Goal: Information Seeking & Learning: Compare options

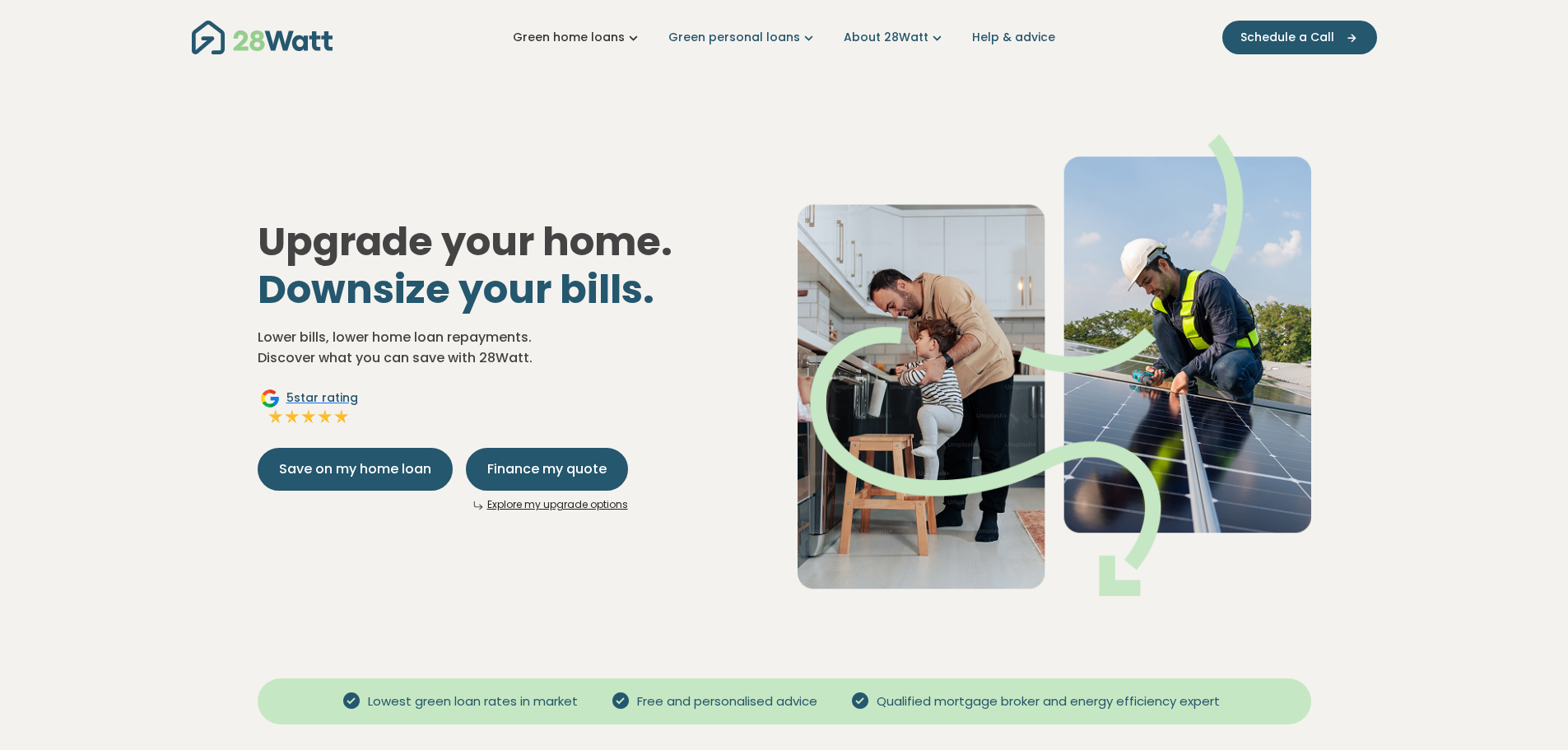
click at [607, 37] on link "Green home loans" at bounding box center [578, 37] width 129 height 17
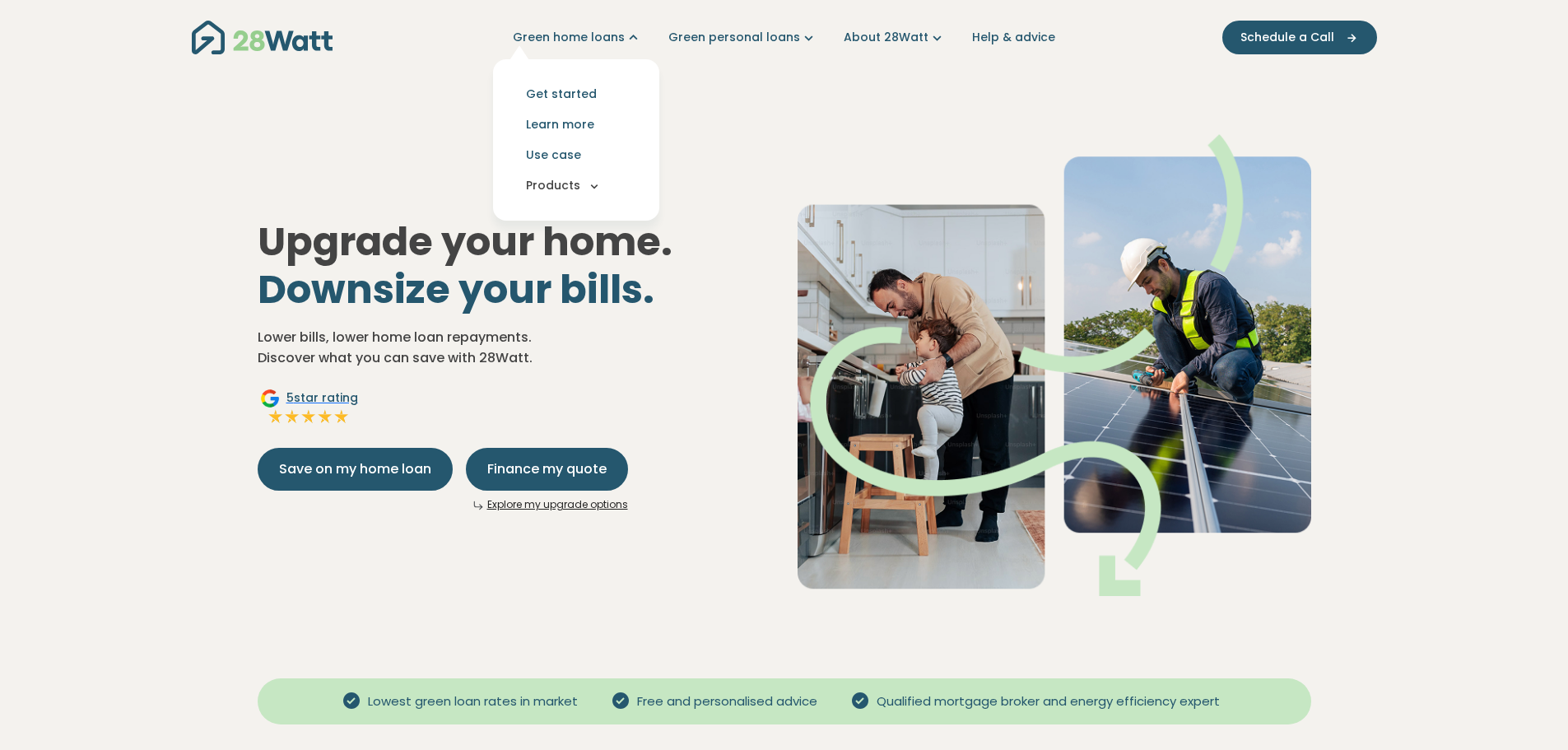
click at [579, 181] on button "Products" at bounding box center [576, 186] width 140 height 31
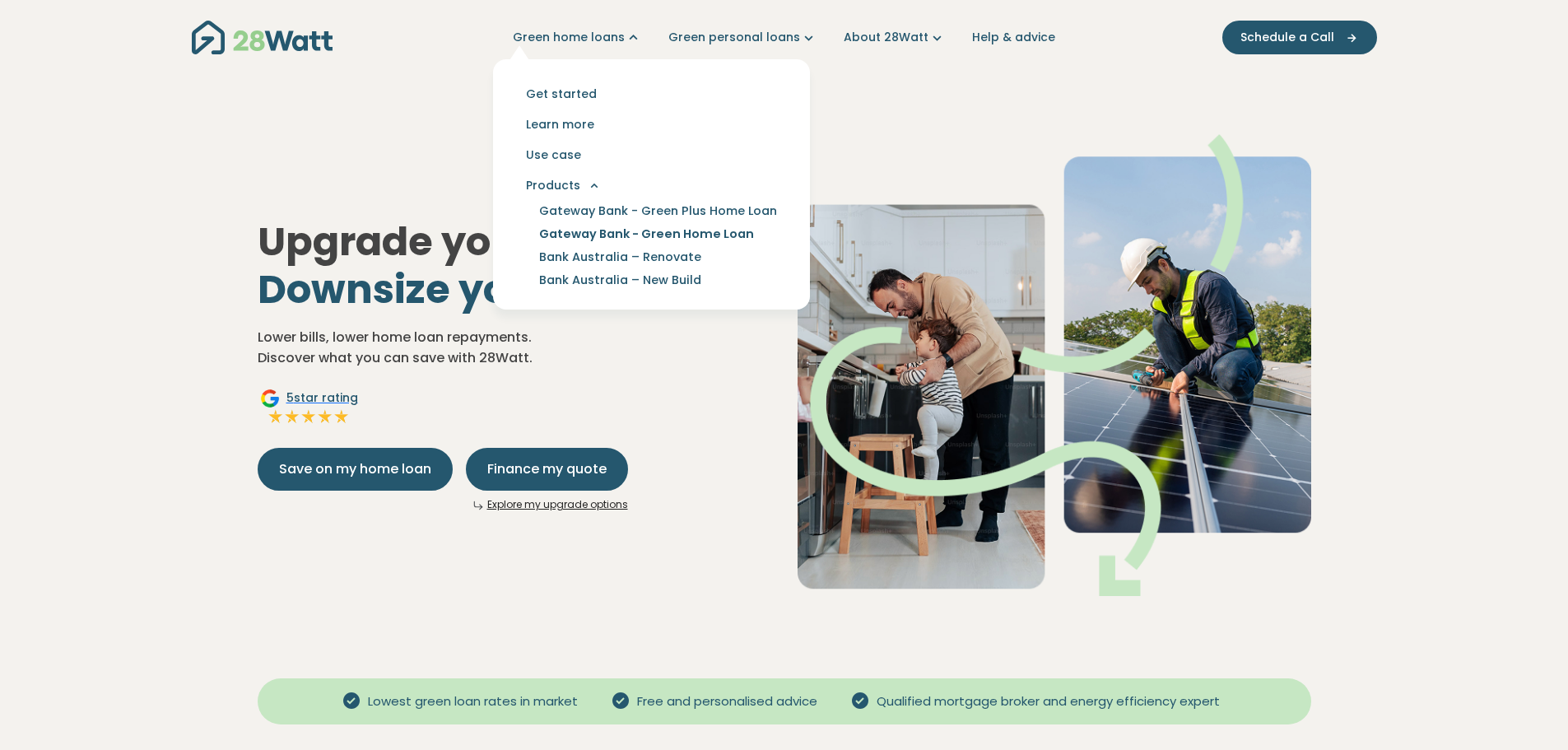
click at [594, 231] on link "Gateway Bank - Green Home Loan" at bounding box center [646, 234] width 254 height 23
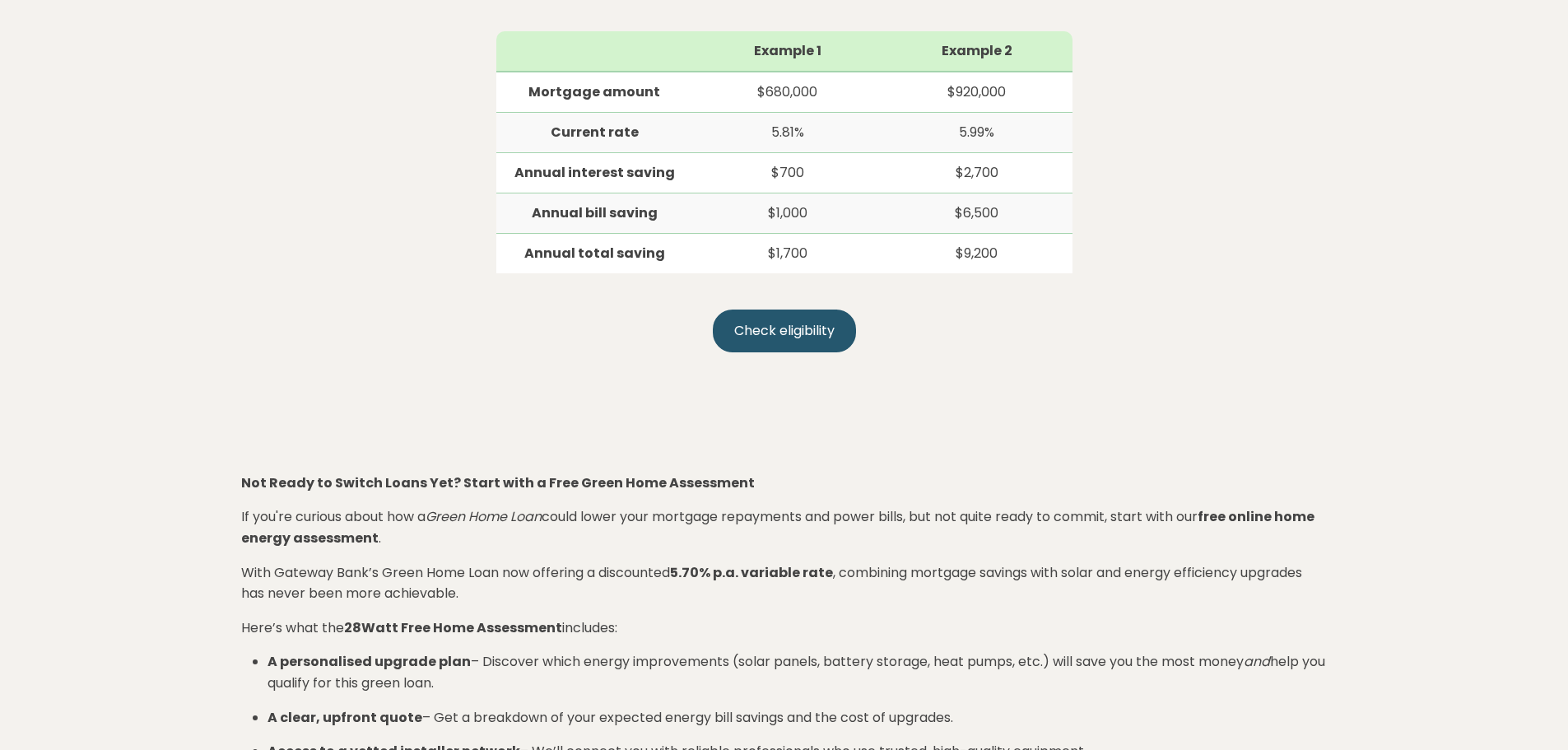
scroll to position [576, 0]
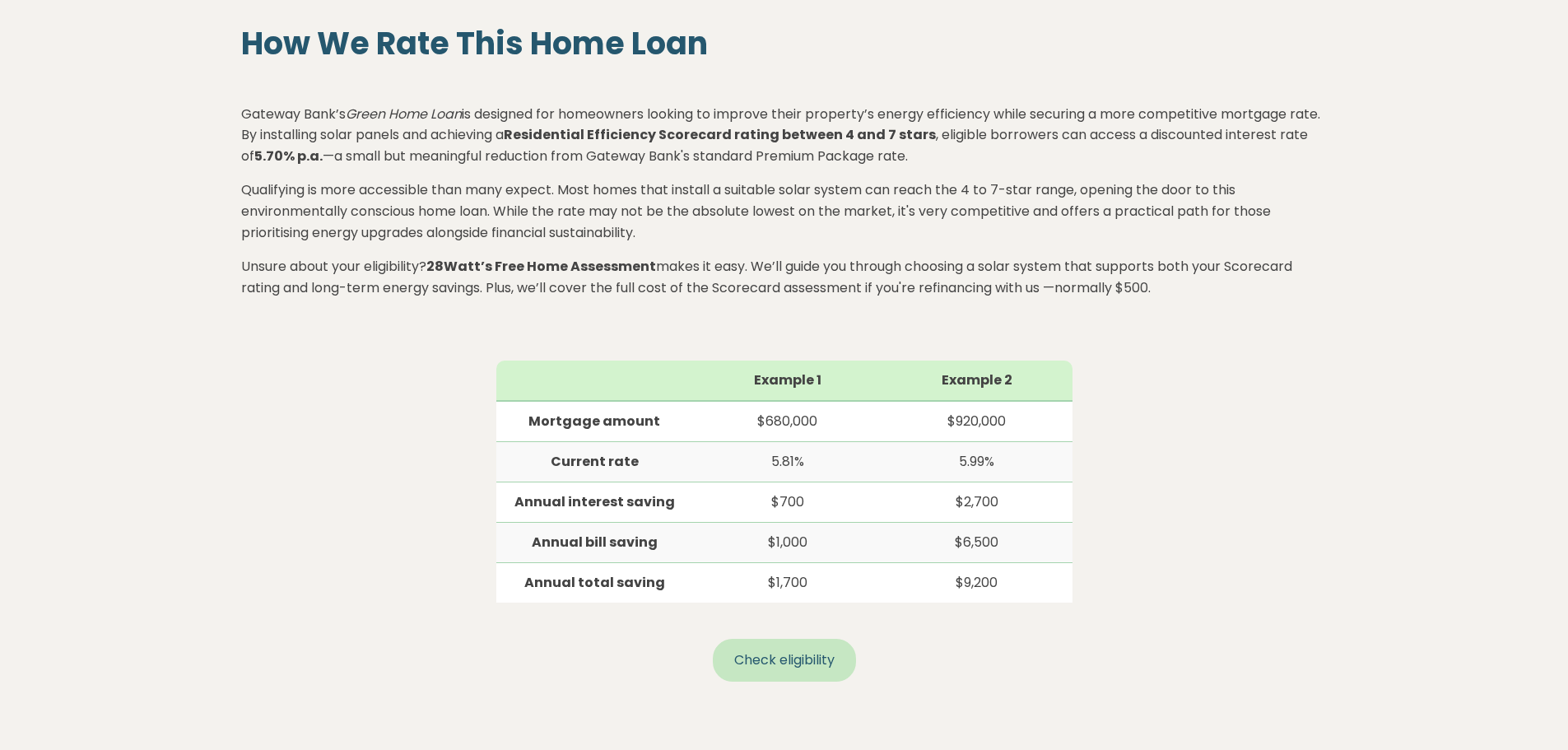
click at [754, 670] on link "Check eligibility" at bounding box center [784, 660] width 143 height 43
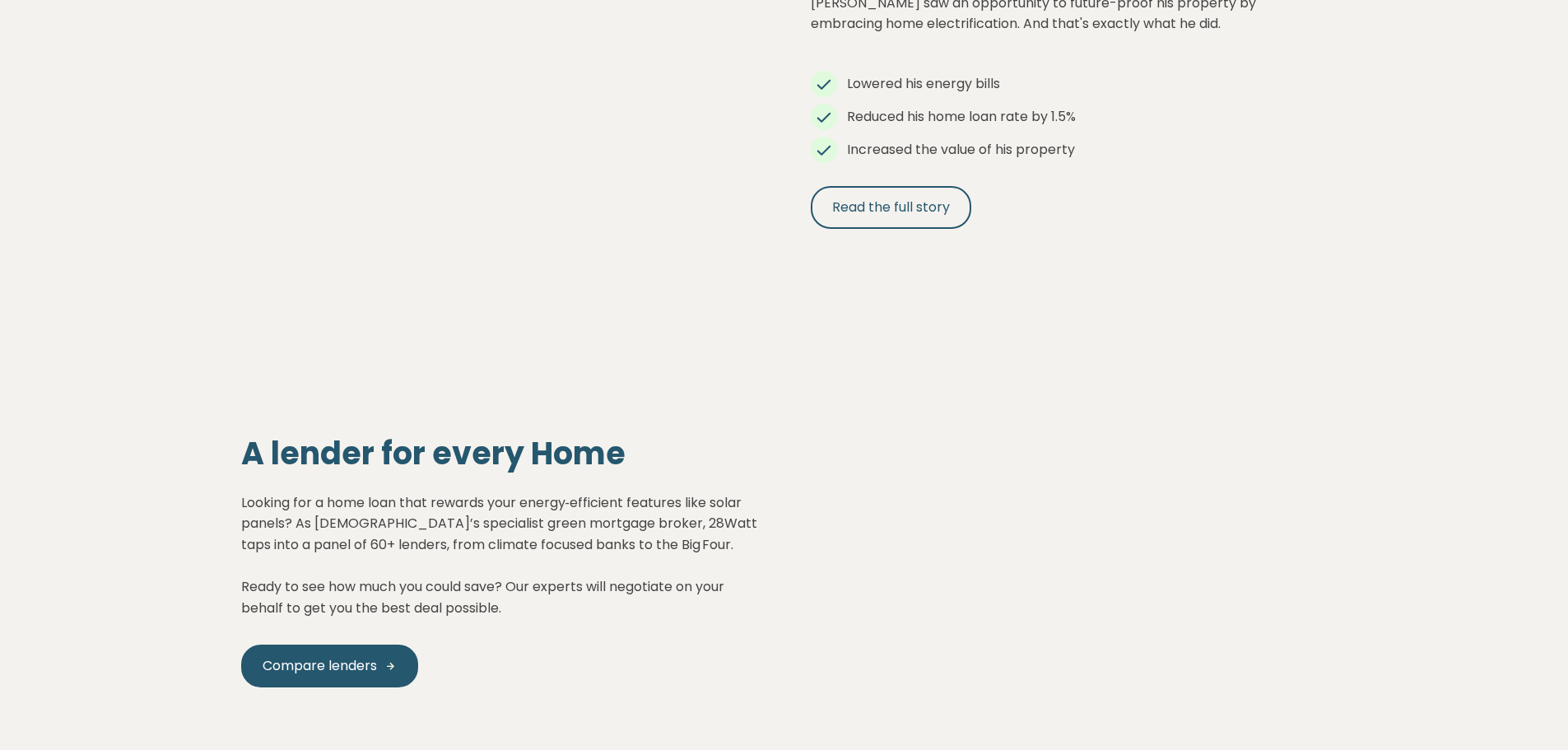
scroll to position [1482, 0]
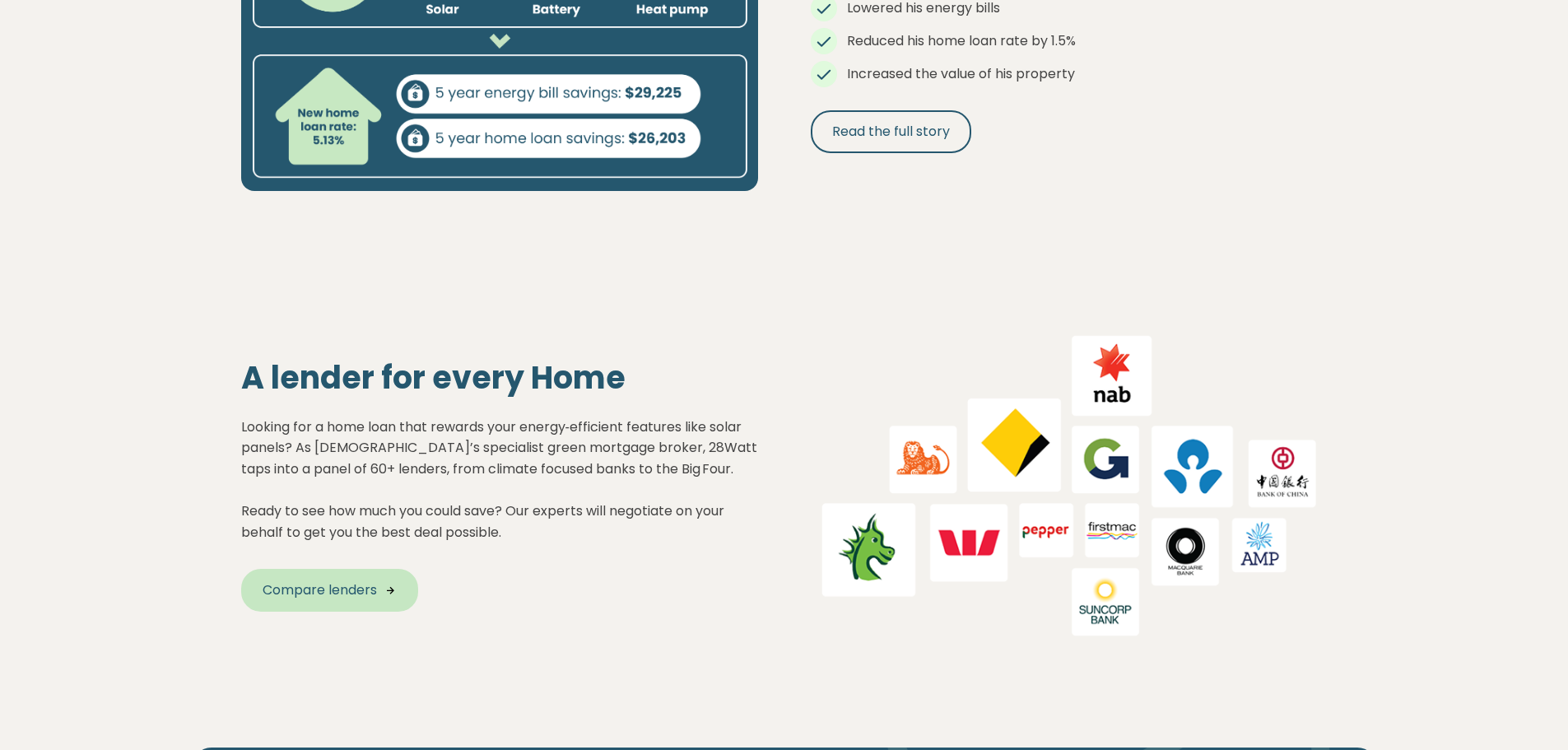
click at [362, 595] on span "Compare lenders" at bounding box center [320, 590] width 114 height 20
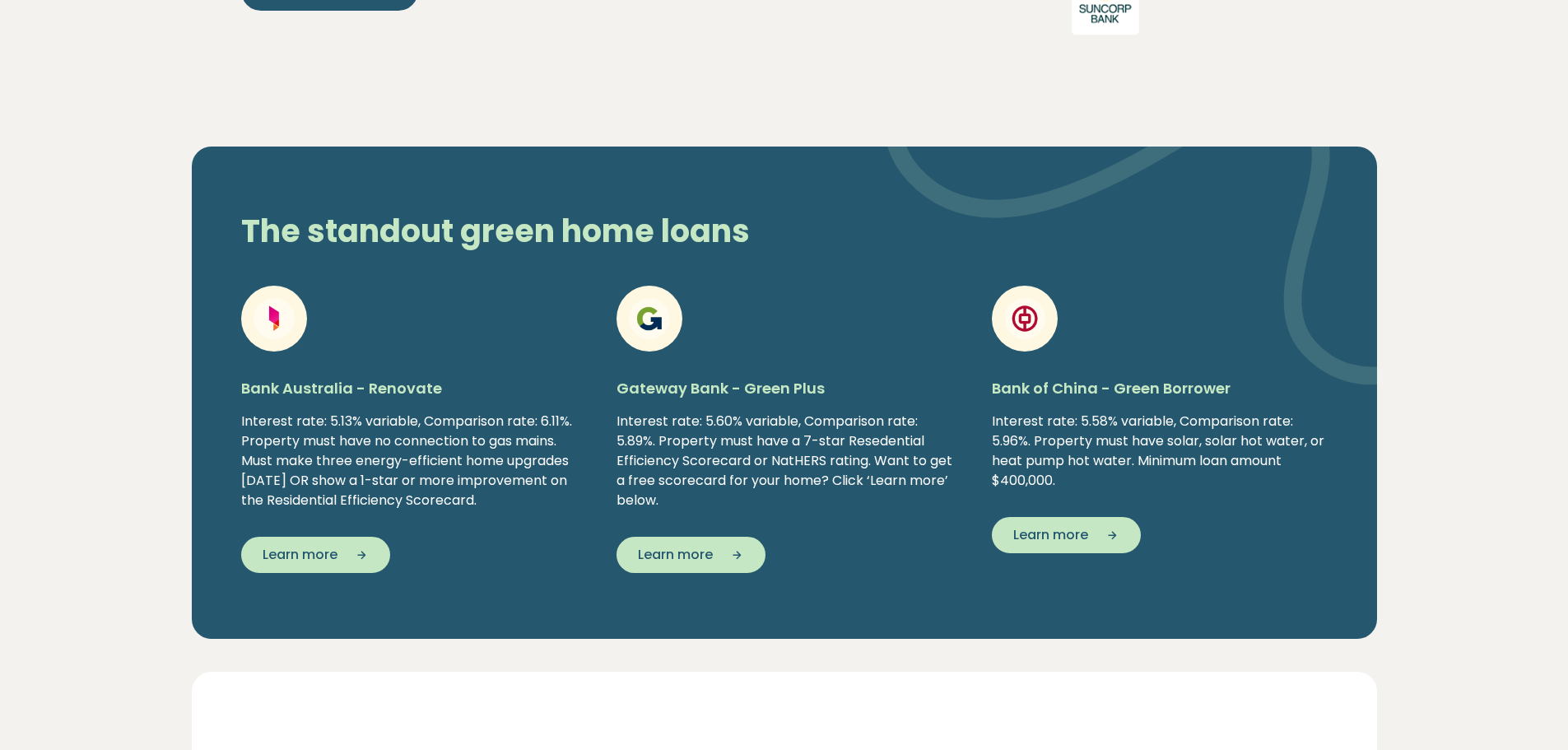
scroll to position [1893, 0]
